Goal: Transaction & Acquisition: Purchase product/service

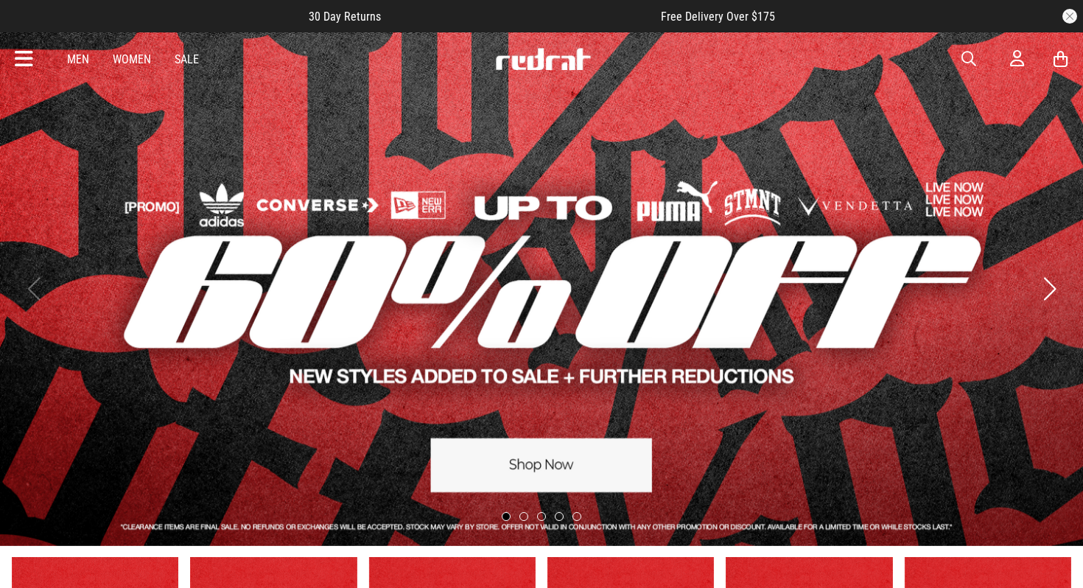
click at [25, 70] on icon at bounding box center [24, 59] width 18 height 24
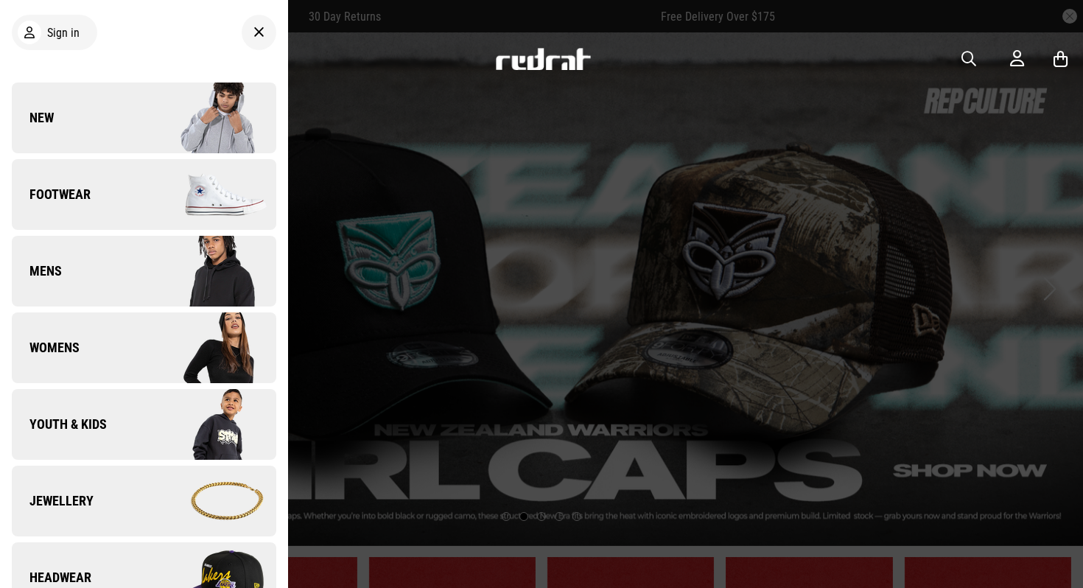
click at [102, 271] on link "Mens" at bounding box center [144, 271] width 265 height 71
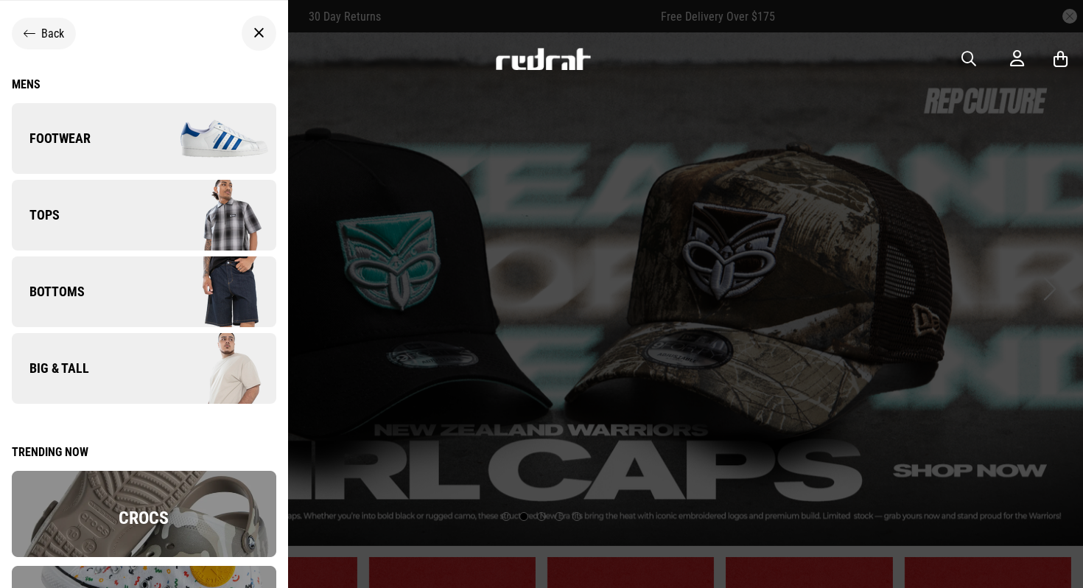
click at [125, 216] on link "Tops" at bounding box center [144, 215] width 265 height 71
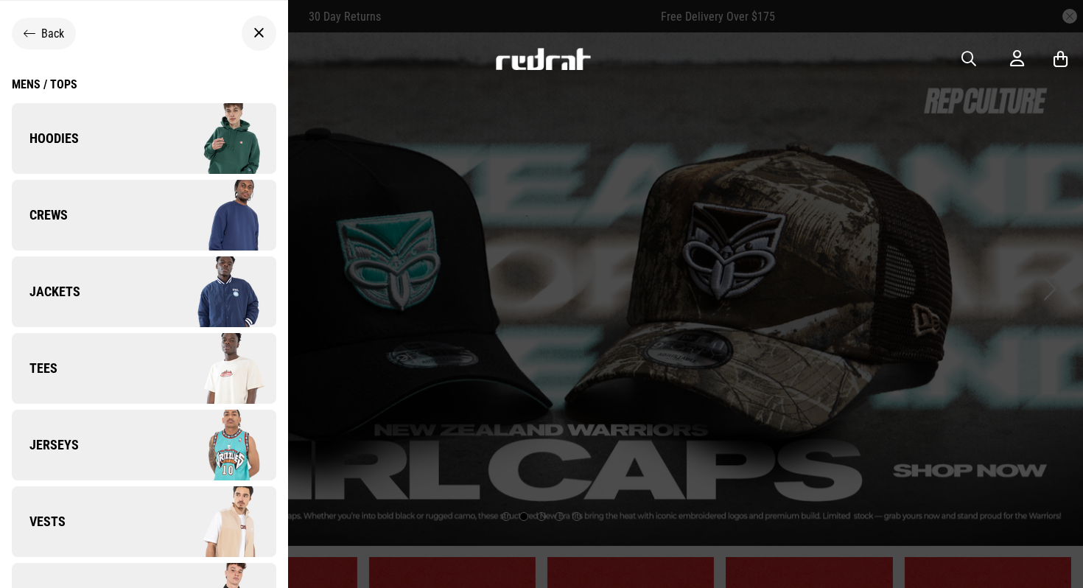
scroll to position [10, 0]
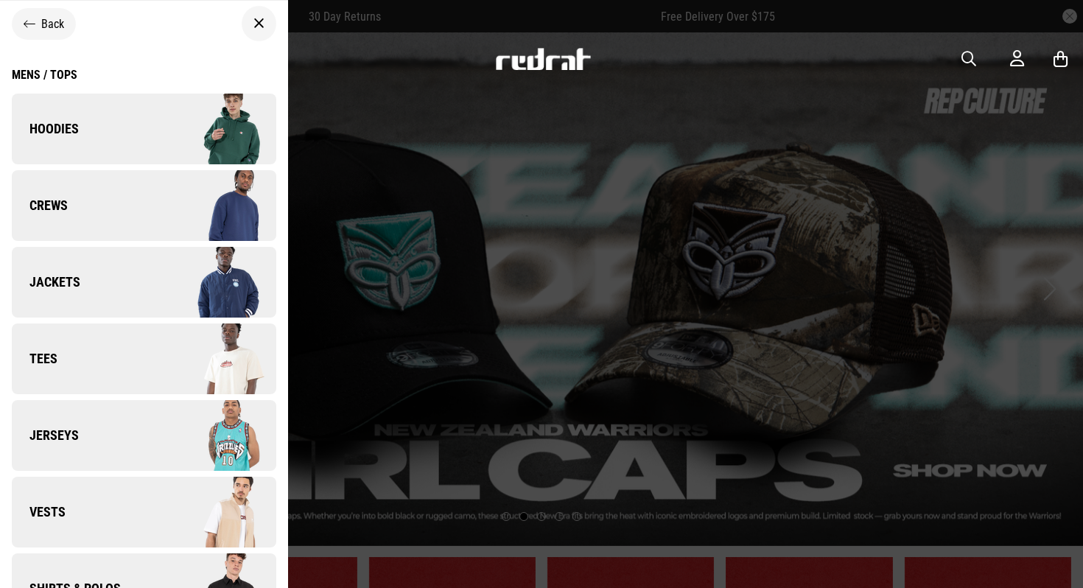
click at [113, 358] on link "Tees" at bounding box center [144, 358] width 265 height 71
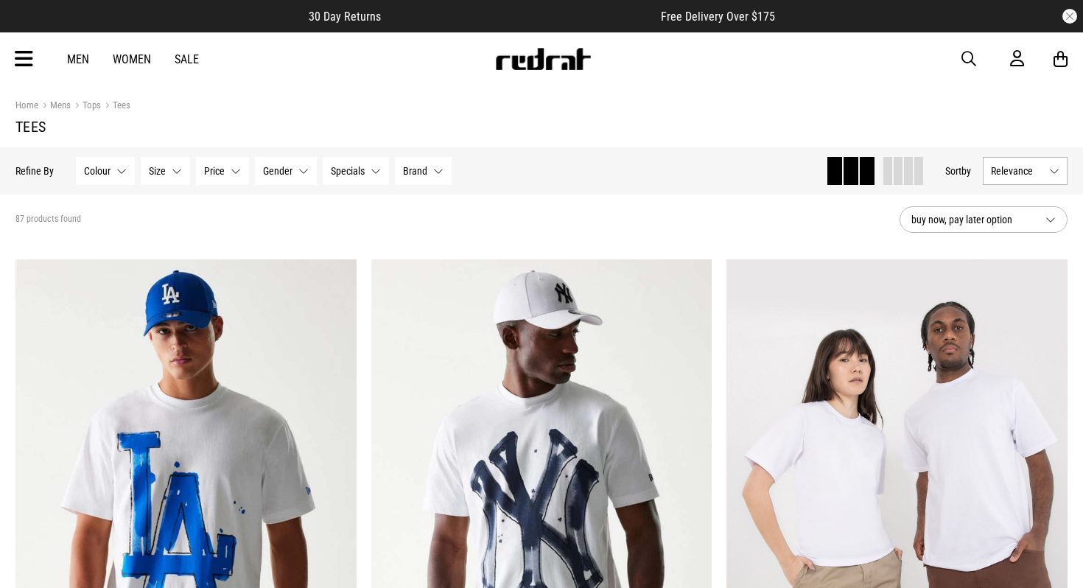
click at [116, 172] on button "Colour None selected" at bounding box center [105, 171] width 59 height 28
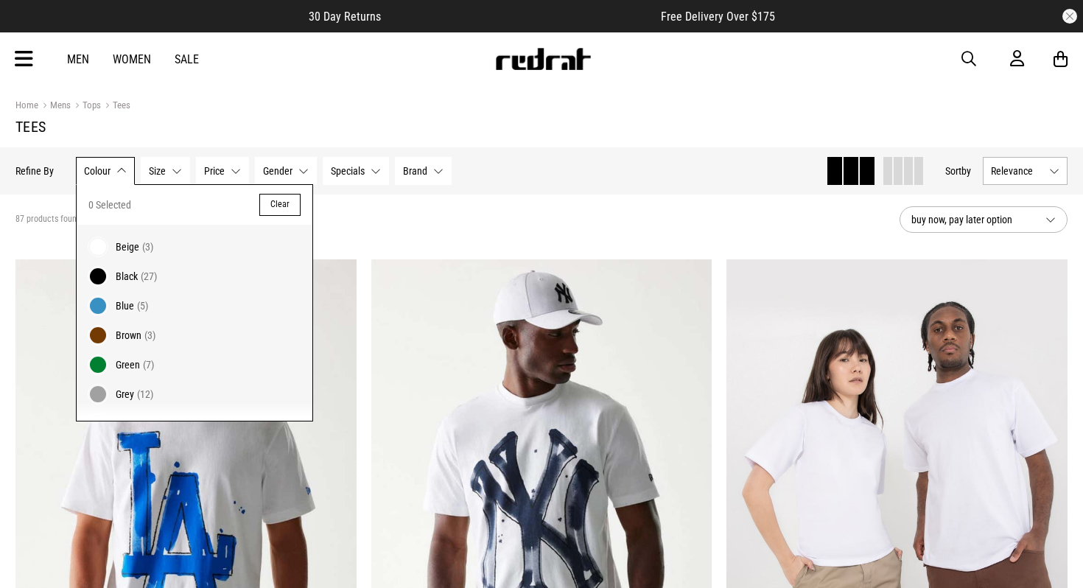
click at [133, 281] on span "Black" at bounding box center [127, 276] width 22 height 12
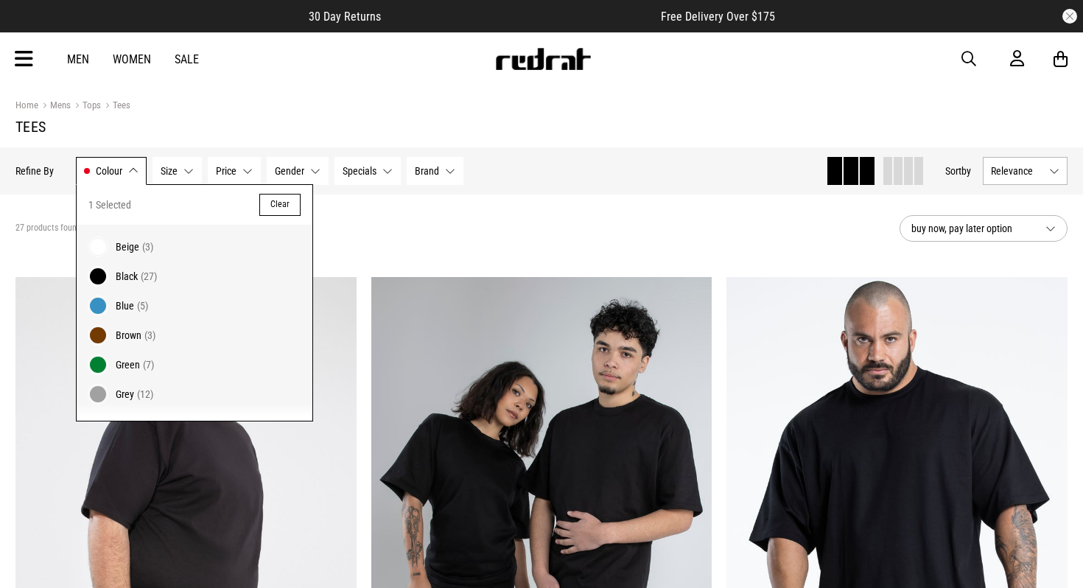
click at [130, 184] on button "Colour Black" at bounding box center [111, 171] width 71 height 28
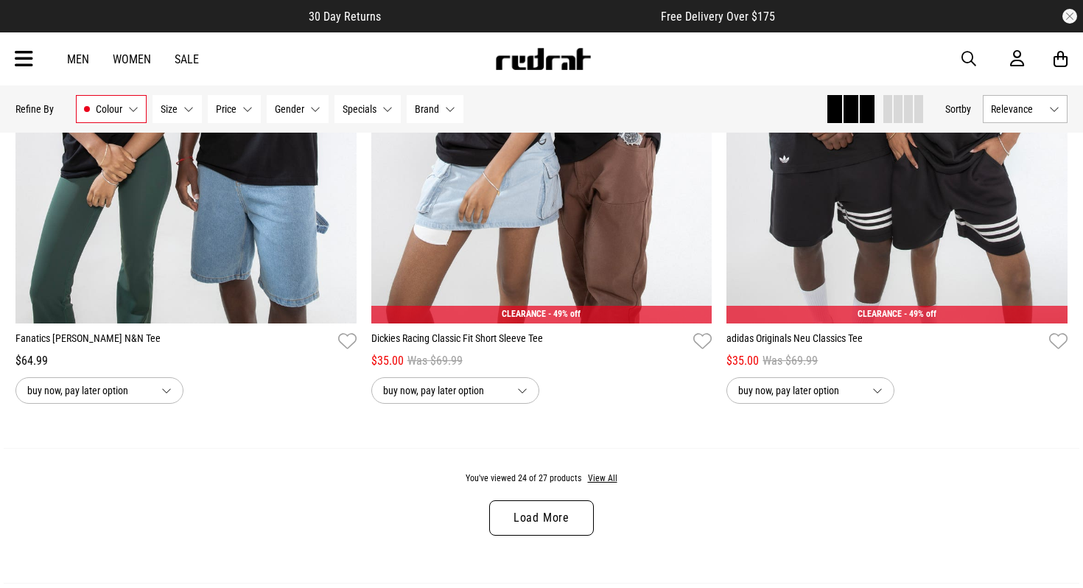
scroll to position [4784, 0]
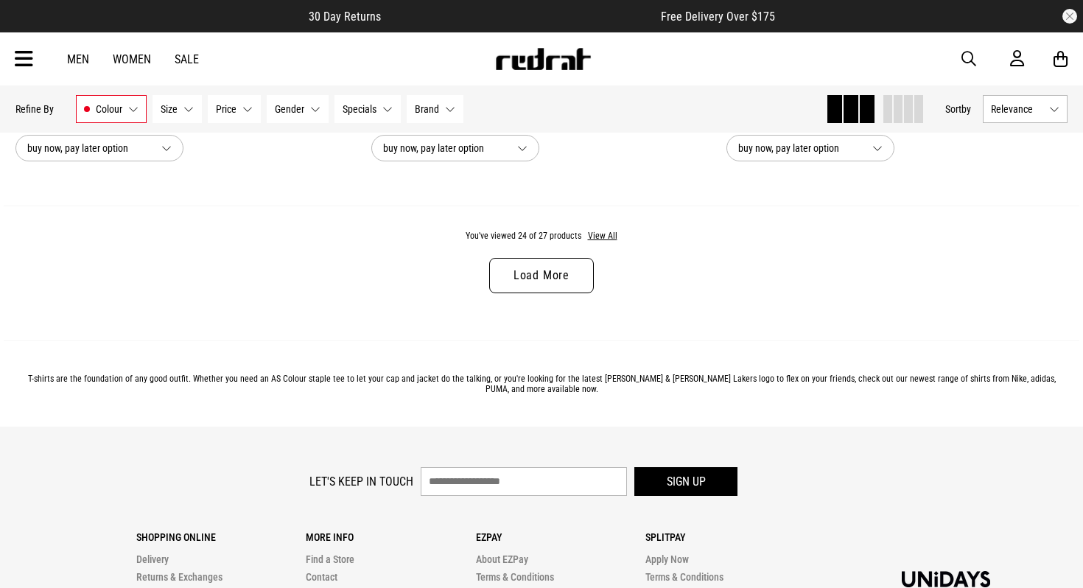
click at [544, 279] on link "Load More" at bounding box center [541, 275] width 105 height 35
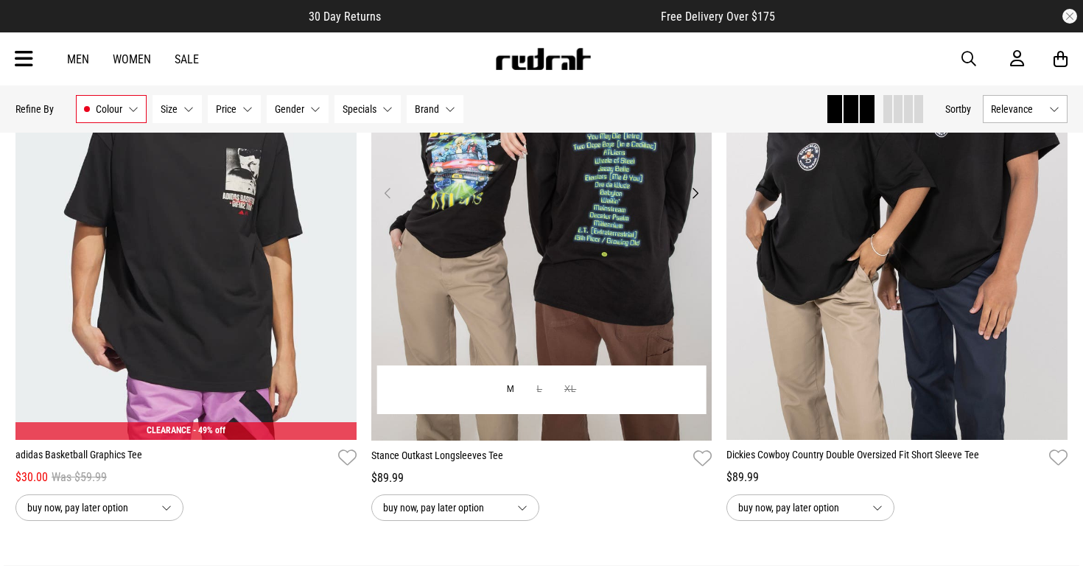
scroll to position [5274, 0]
